Goal: Task Accomplishment & Management: Manage account settings

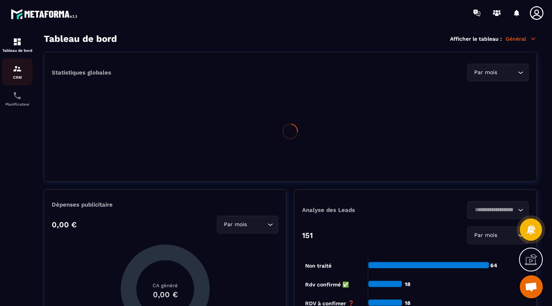
click at [20, 71] on img at bounding box center [17, 68] width 9 height 9
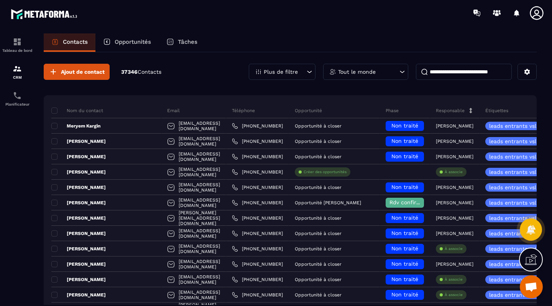
click at [142, 47] on div "Opportunités" at bounding box center [127, 42] width 63 height 18
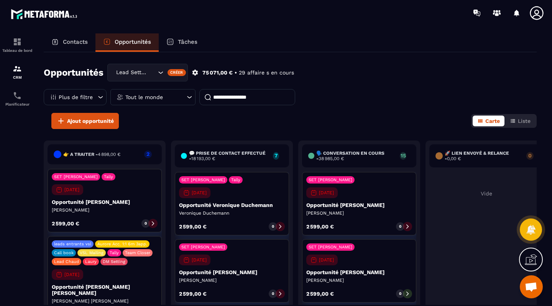
click at [168, 97] on div "Tout le monde" at bounding box center [152, 97] width 85 height 16
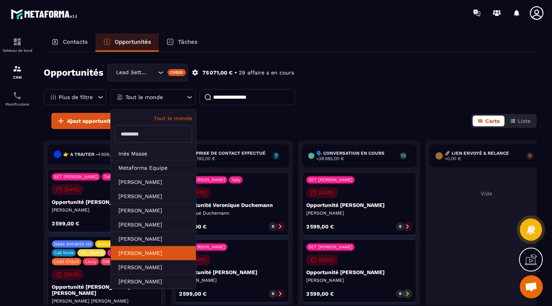
click at [149, 250] on li "[PERSON_NAME]" at bounding box center [153, 253] width 85 height 14
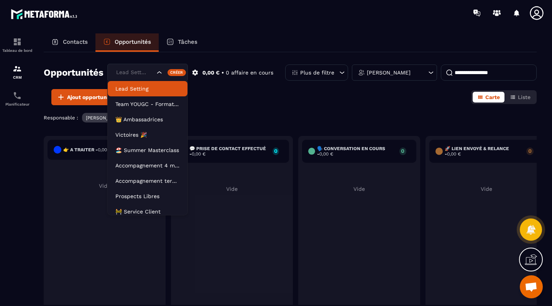
click at [160, 73] on icon "Search for option" at bounding box center [160, 73] width 8 height 8
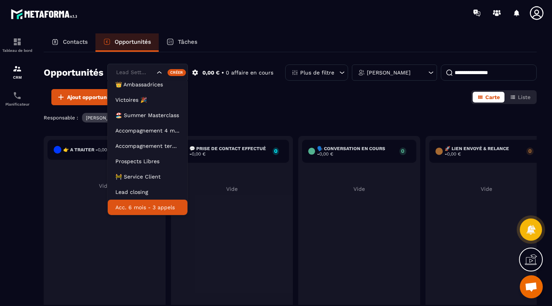
click at [147, 204] on p "Acc. 6 mois - 3 appels" at bounding box center [147, 207] width 64 height 8
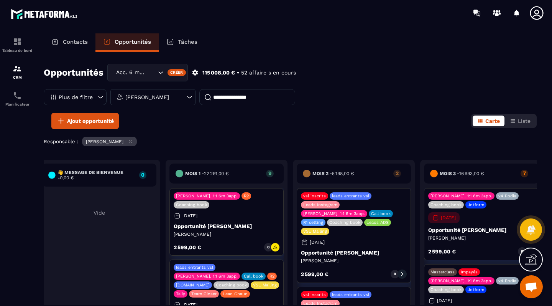
scroll to position [0, 152]
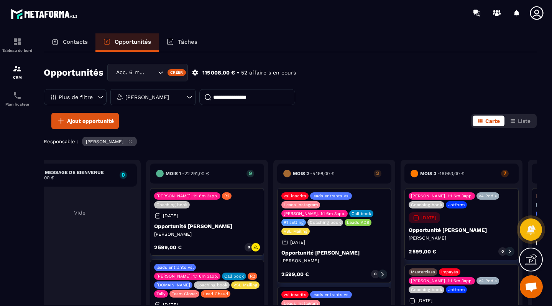
click at [190, 41] on p "Tâches" at bounding box center [188, 41] width 20 height 7
